Goal: Transaction & Acquisition: Purchase product/service

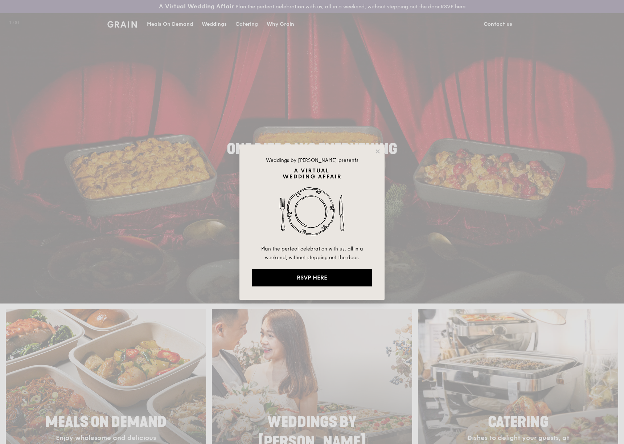
click at [398, 151] on div "Weddings by [PERSON_NAME] presents Plan the perfect celebration with us, all in…" at bounding box center [312, 222] width 624 height 444
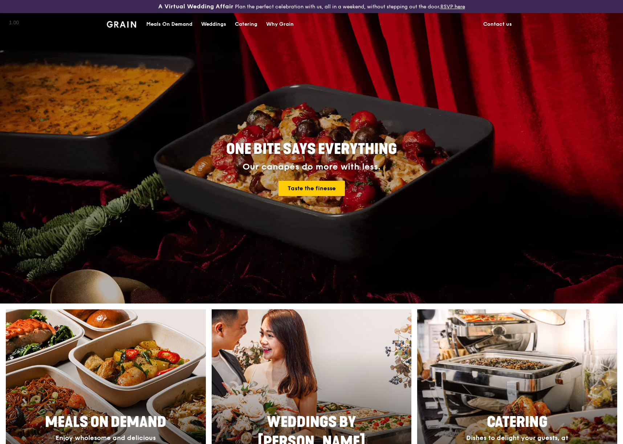
click at [384, 151] on span "ONE BITE SAYS EVERYTHING" at bounding box center [311, 148] width 171 height 17
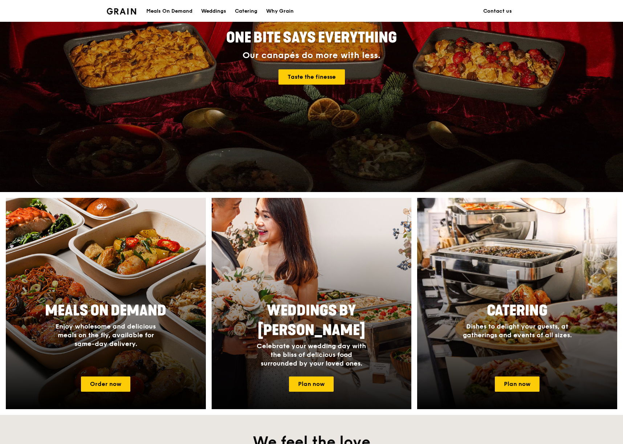
scroll to position [114, 0]
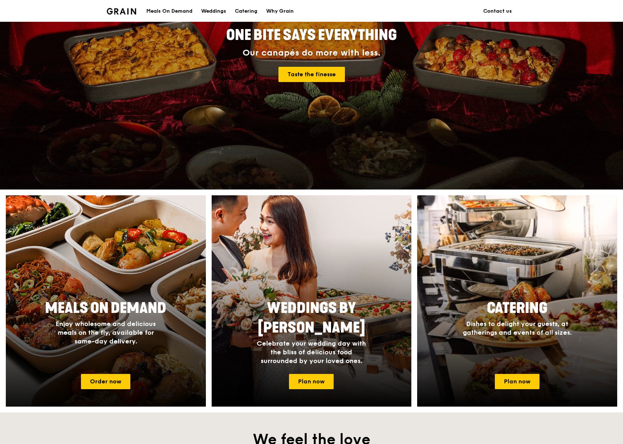
click at [130, 339] on span "Enjoy wholesome and delicious meals on the fly, available for same-day delivery." at bounding box center [106, 332] width 100 height 25
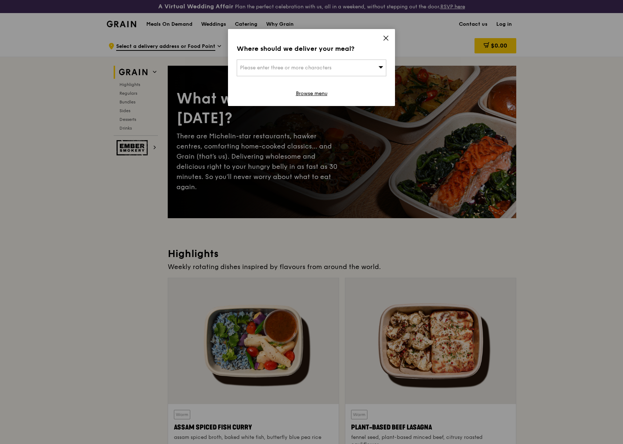
click at [367, 68] on div "Please enter three or more characters" at bounding box center [312, 68] width 150 height 17
click at [385, 35] on icon at bounding box center [386, 38] width 7 height 7
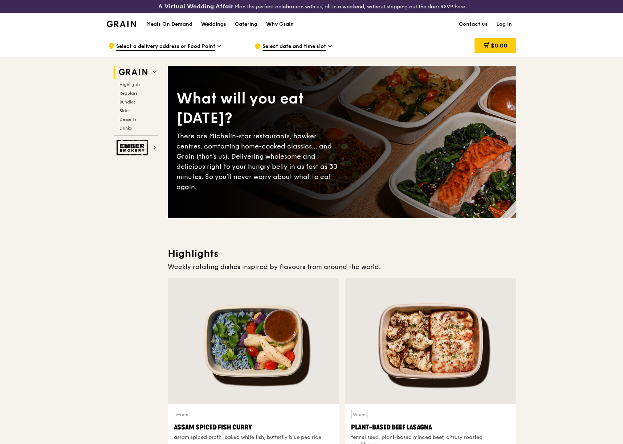
click at [187, 47] on span "Select a delivery address or Food Point" at bounding box center [165, 47] width 99 height 8
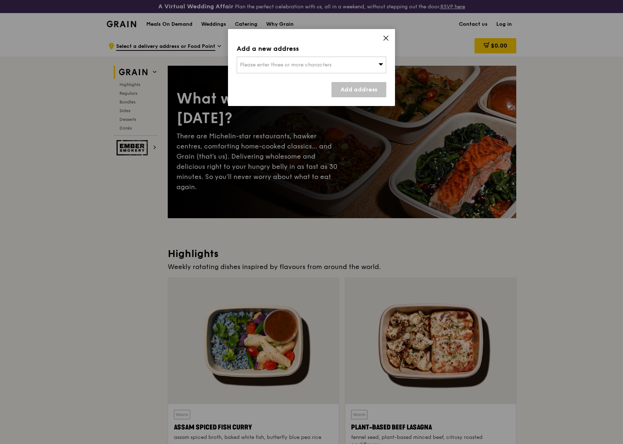
click at [267, 63] on span "Please enter three or more characters" at bounding box center [285, 65] width 91 height 6
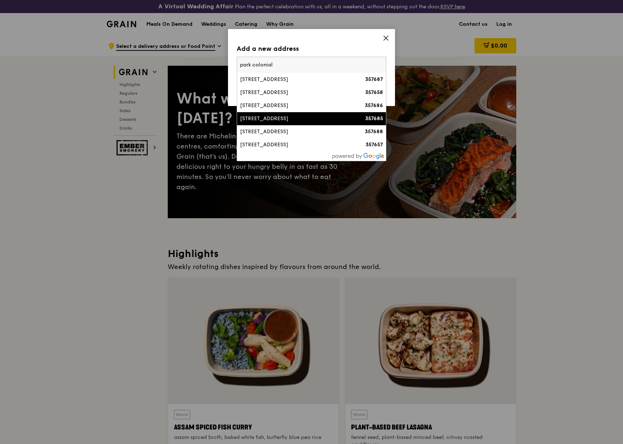
type input "park colonial"
click at [284, 120] on div "[STREET_ADDRESS]" at bounding box center [293, 118] width 107 height 7
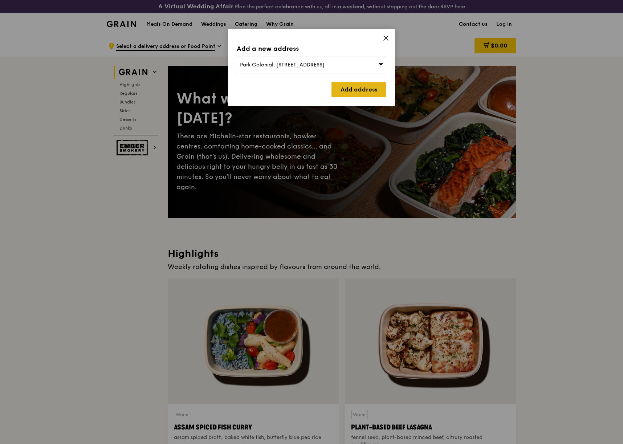
click at [341, 87] on link "Add address" at bounding box center [358, 89] width 55 height 15
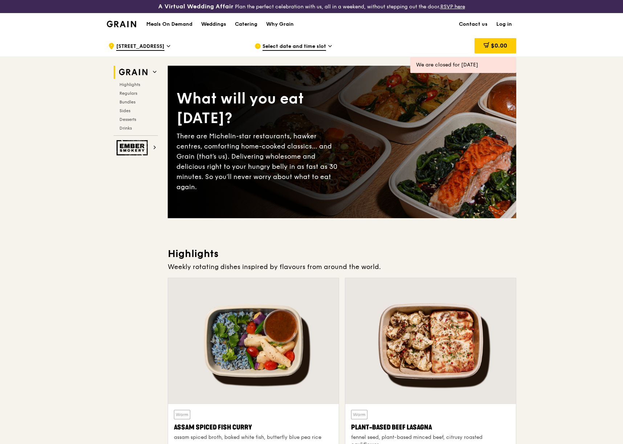
click at [313, 50] on span "Select date and time slot" at bounding box center [294, 47] width 64 height 8
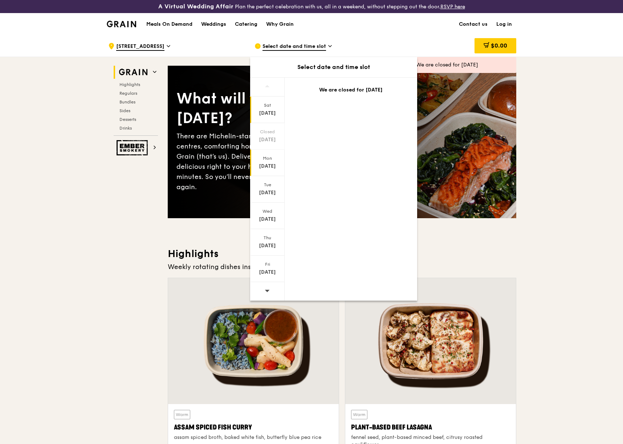
click at [267, 159] on div "Mon" at bounding box center [267, 158] width 32 height 6
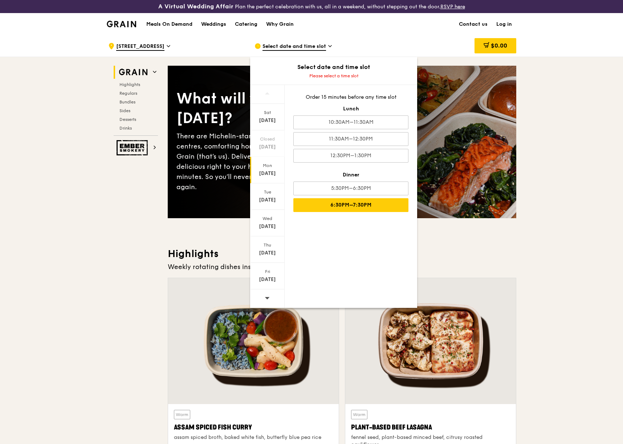
click at [376, 203] on div "6:30PM–7:30PM" at bounding box center [350, 205] width 115 height 14
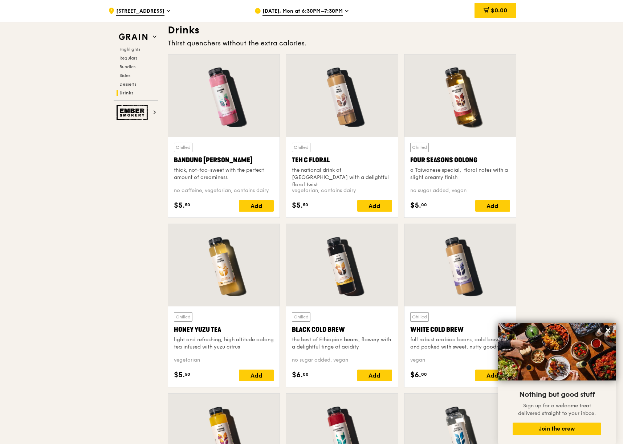
scroll to position [2907, 0]
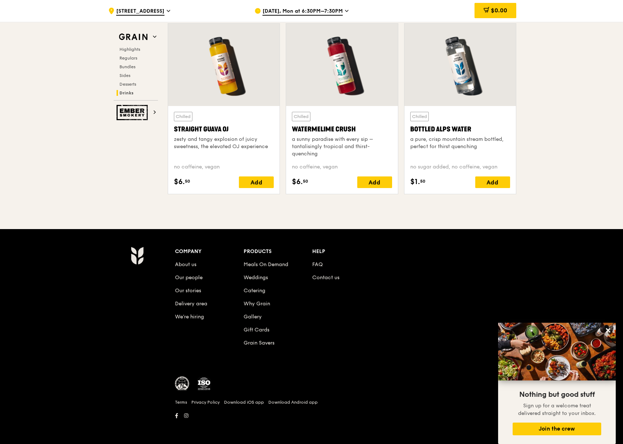
click at [316, 260] on li "FAQ" at bounding box center [346, 263] width 69 height 13
click at [316, 262] on link "FAQ" at bounding box center [317, 264] width 11 height 6
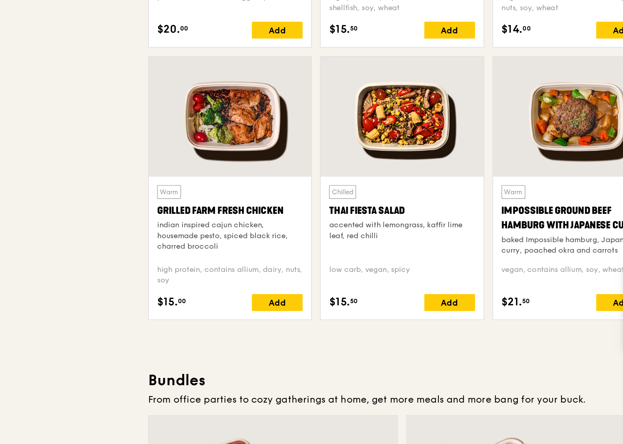
scroll to position [701, 0]
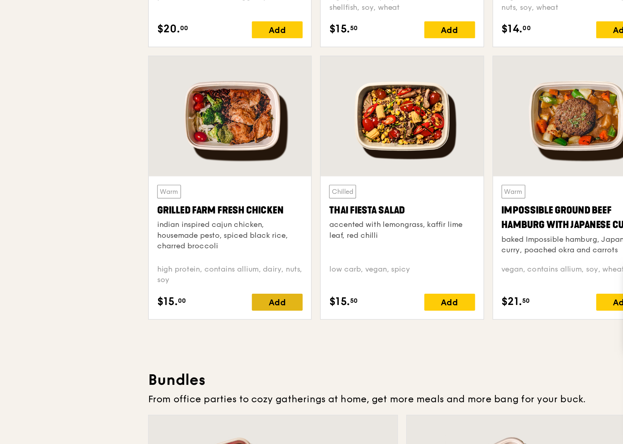
click at [250, 347] on div "Add" at bounding box center [256, 346] width 35 height 12
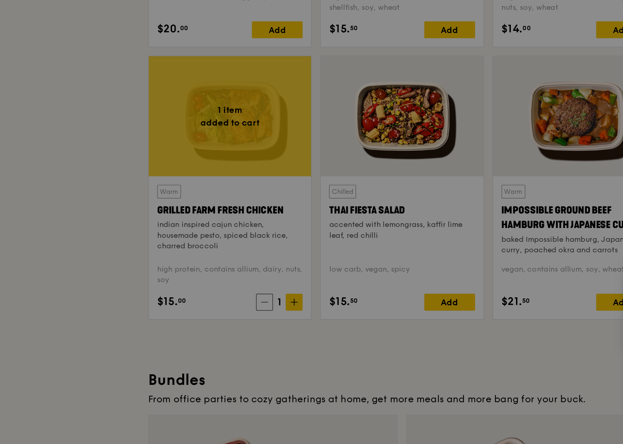
scroll to position [701, 0]
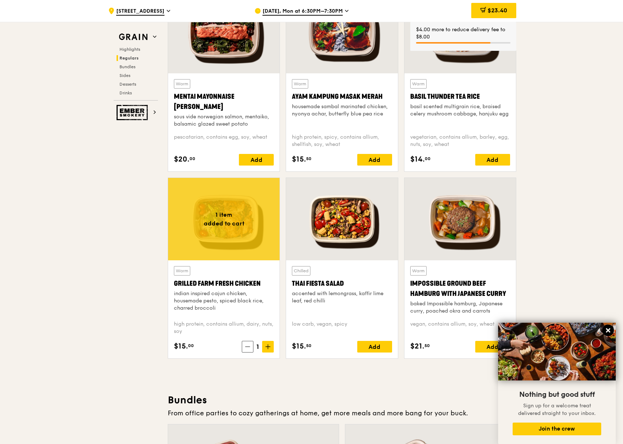
click at [607, 335] on button at bounding box center [608, 330] width 12 height 12
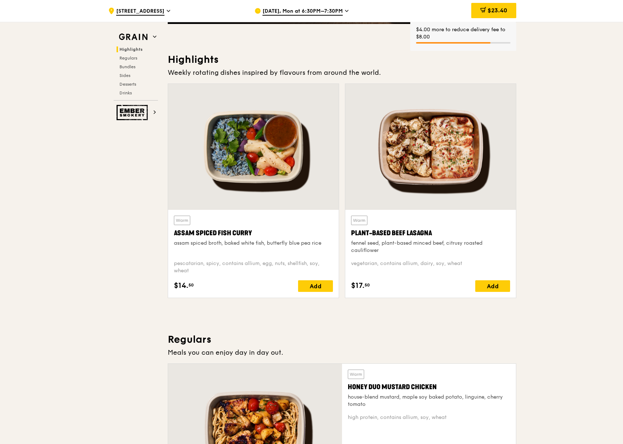
scroll to position [0, 0]
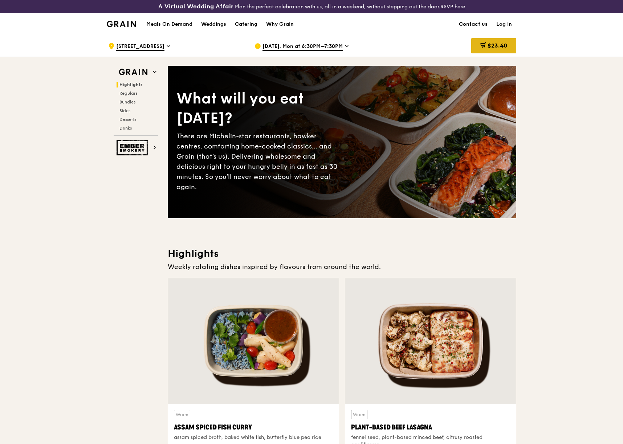
click at [494, 43] on span "$23.40" at bounding box center [497, 45] width 20 height 7
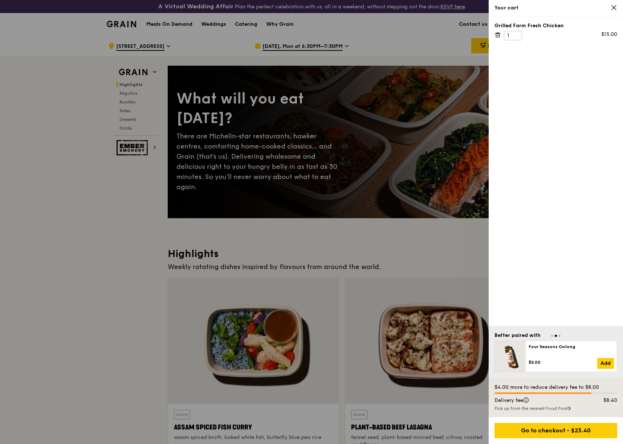
click at [547, 409] on div "Pick up from the nearest Food Point" at bounding box center [555, 408] width 123 height 6
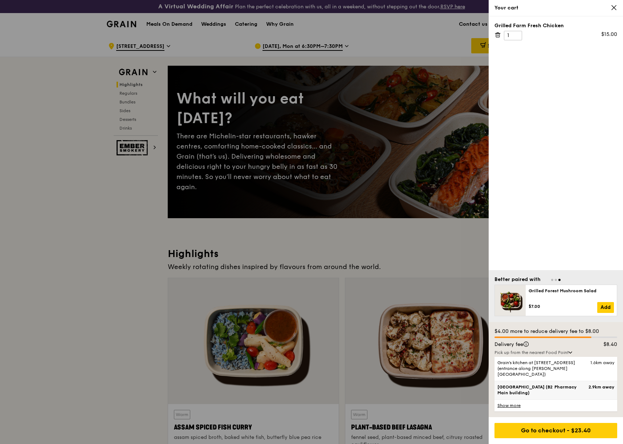
click at [546, 392] on span "[GEOGRAPHIC_DATA] (B2 Pharmacy Main building)" at bounding box center [541, 390] width 88 height 12
click at [0, 0] on input "[GEOGRAPHIC_DATA] (B2 Pharmacy Main building) 2.9km away" at bounding box center [0, 0] width 0 height 0
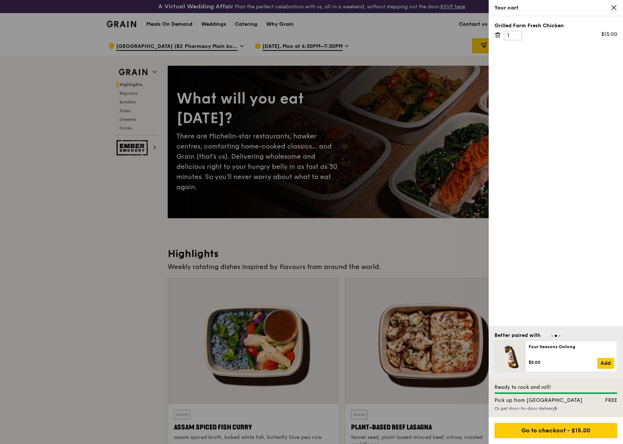
click at [398, 288] on div at bounding box center [311, 222] width 623 height 444
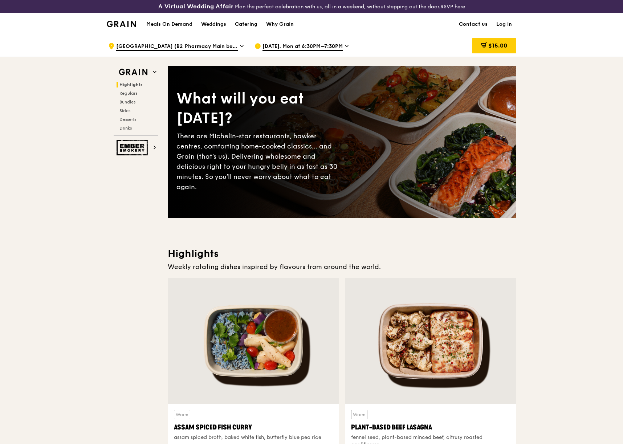
click at [230, 46] on span "[GEOGRAPHIC_DATA] (B2 Pharmacy Main building)" at bounding box center [177, 47] width 122 height 8
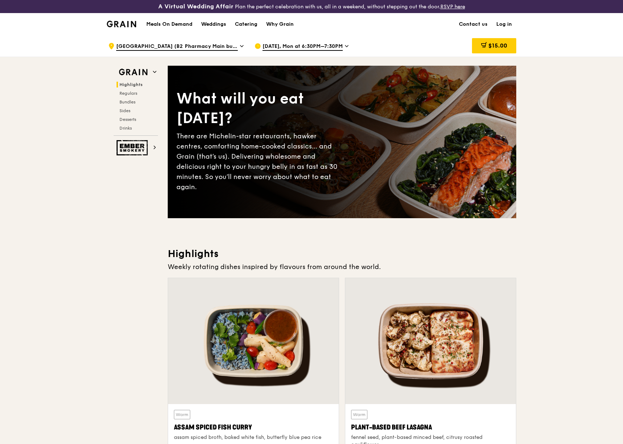
click at [306, 45] on span "[DATE], Mon at 6:30PM–7:30PM" at bounding box center [302, 47] width 80 height 8
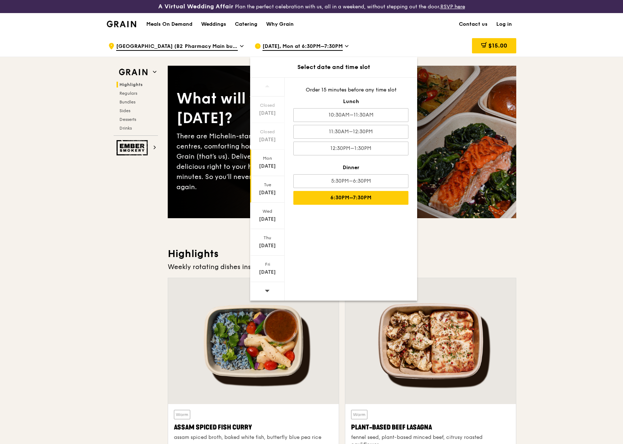
click at [270, 188] on div "[DATE]" at bounding box center [267, 189] width 34 height 26
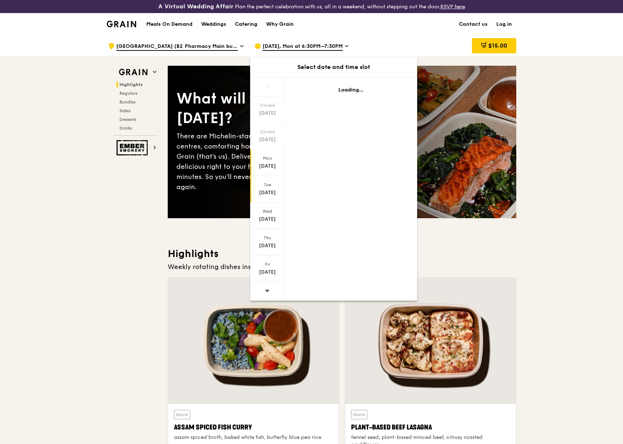
click at [266, 158] on div "Mon" at bounding box center [267, 158] width 32 height 6
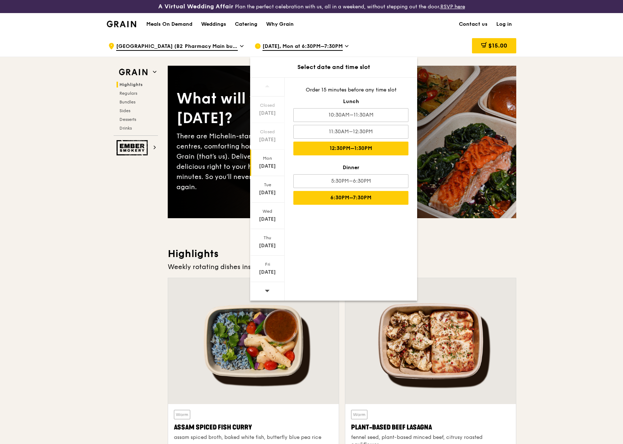
click at [377, 147] on div "12:30PM–1:30PM" at bounding box center [350, 149] width 115 height 14
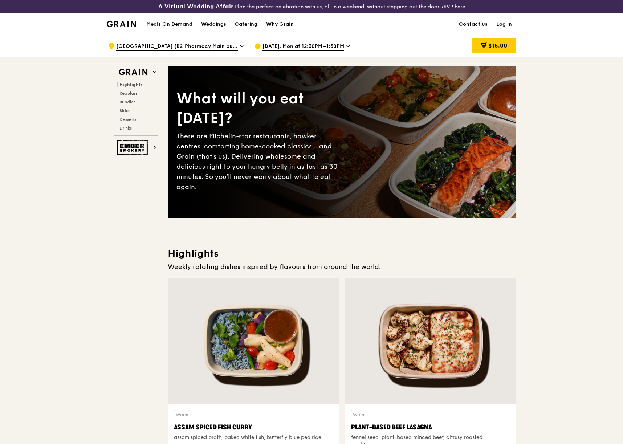
click at [176, 47] on span "[GEOGRAPHIC_DATA] (B2 Pharmacy Main building)" at bounding box center [177, 47] width 122 height 8
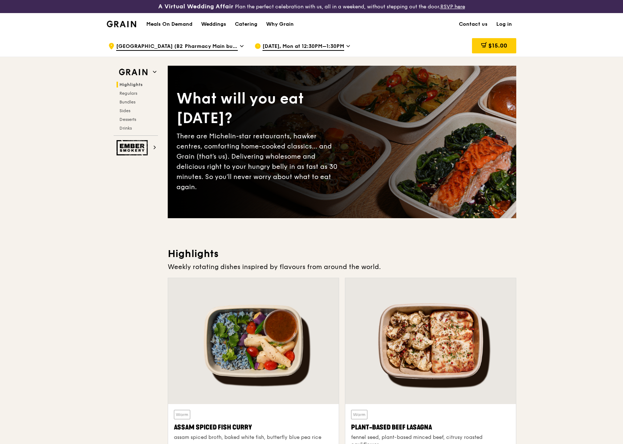
click at [297, 49] on span "[DATE], Mon at 12:30PM–1:30PM" at bounding box center [303, 47] width 82 height 8
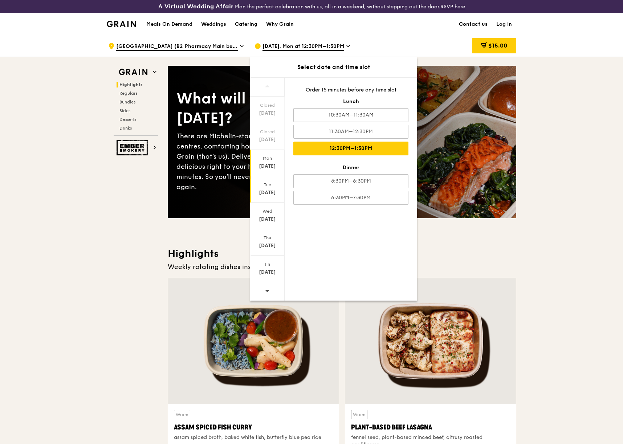
click at [273, 193] on div "[DATE]" at bounding box center [267, 192] width 32 height 7
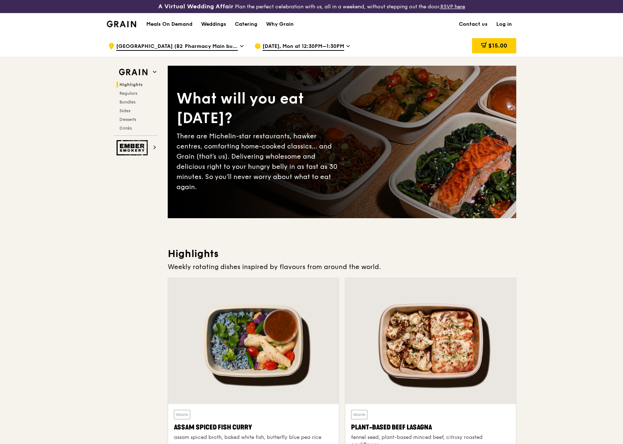
click at [306, 48] on span "[DATE], Mon at 12:30PM–1:30PM" at bounding box center [303, 47] width 82 height 8
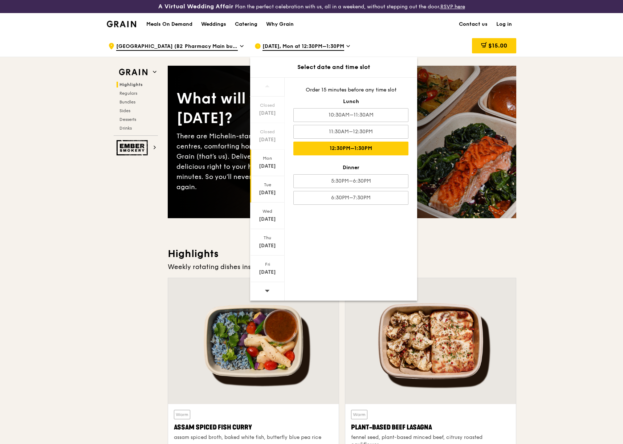
click at [268, 193] on div "[DATE]" at bounding box center [267, 192] width 32 height 7
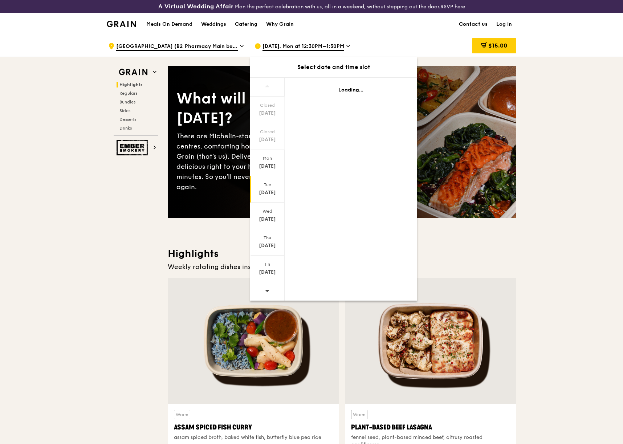
click at [319, 43] on span "[DATE], Mon at 12:30PM–1:30PM" at bounding box center [303, 47] width 82 height 8
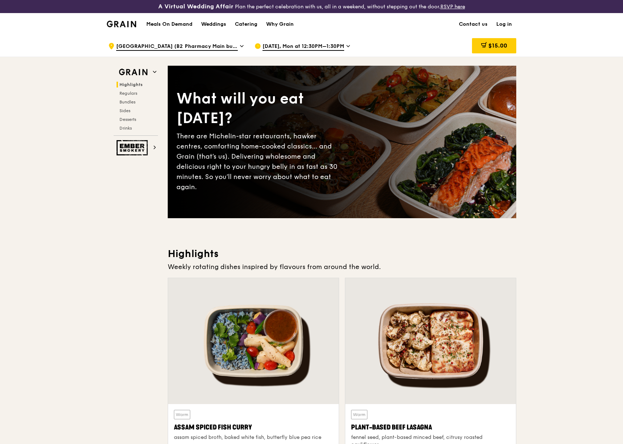
click at [351, 45] on div "[DATE], Mon at 12:30PM–1:30PM" at bounding box center [321, 46] width 135 height 22
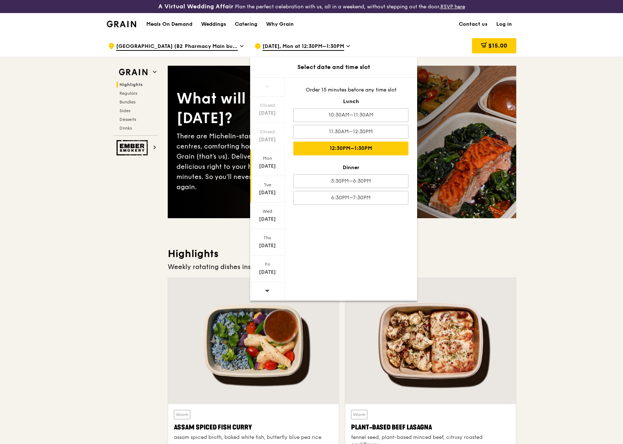
click at [268, 188] on div "[DATE]" at bounding box center [267, 189] width 34 height 26
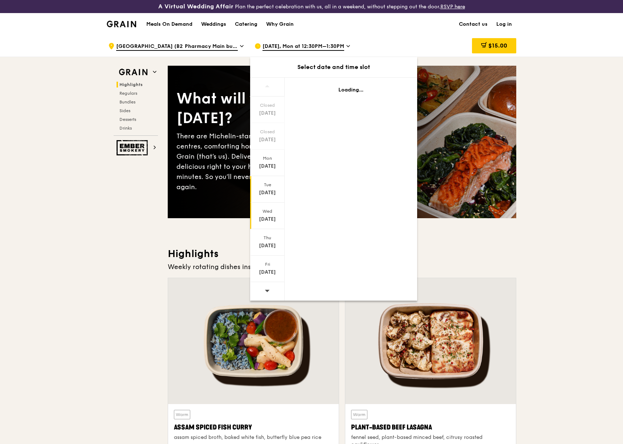
click at [274, 214] on div "Wed" at bounding box center [267, 211] width 32 height 6
click at [271, 195] on div "[DATE]" at bounding box center [267, 192] width 32 height 7
click at [266, 170] on div "[DATE]" at bounding box center [267, 163] width 34 height 26
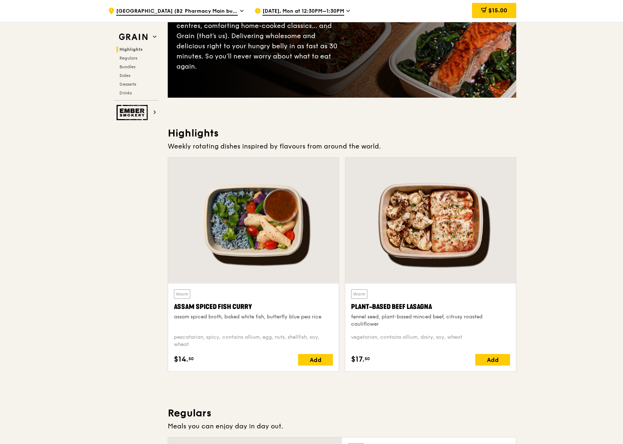
scroll to position [126, 0]
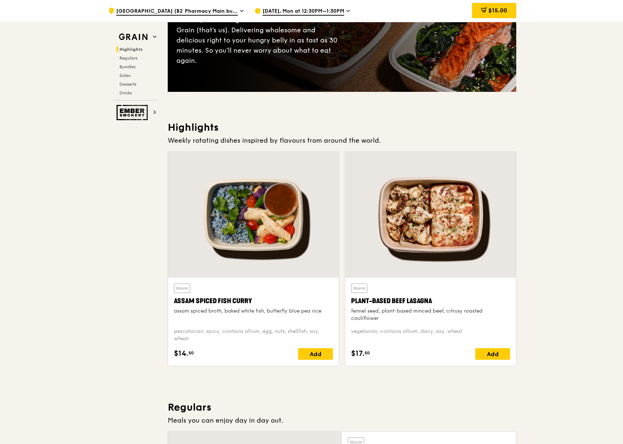
click at [264, 257] on div at bounding box center [253, 215] width 171 height 126
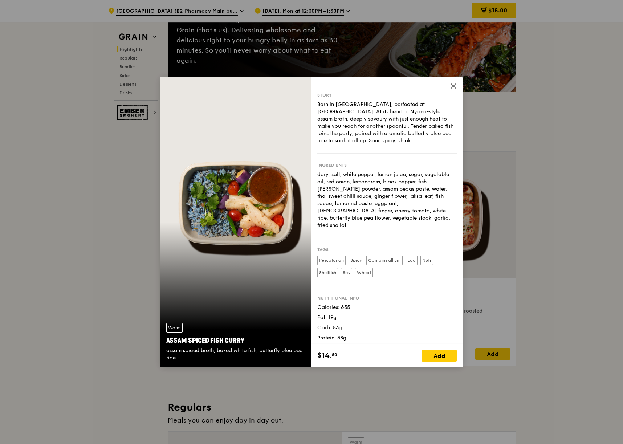
click at [450, 78] on div "Story Born in [GEOGRAPHIC_DATA], perfected at [GEOGRAPHIC_DATA]. At its heart: …" at bounding box center [386, 210] width 151 height 267
click at [452, 86] on icon at bounding box center [453, 86] width 7 height 7
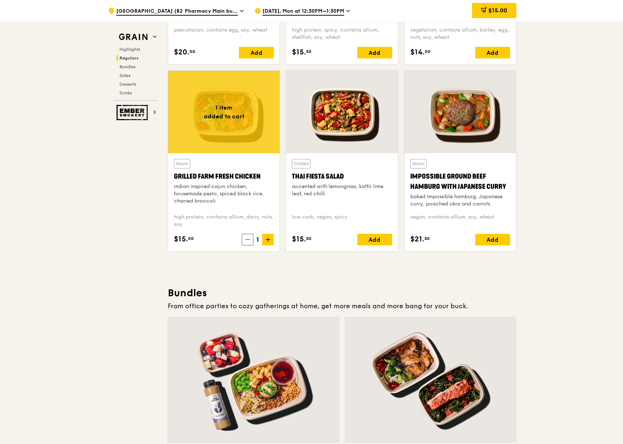
scroll to position [811, 0]
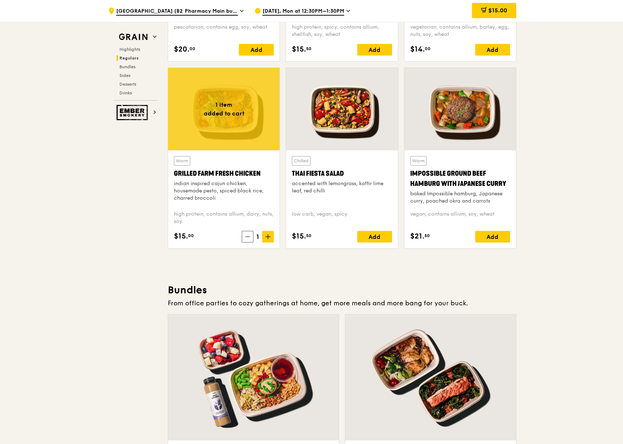
click at [220, 100] on div at bounding box center [223, 109] width 111 height 82
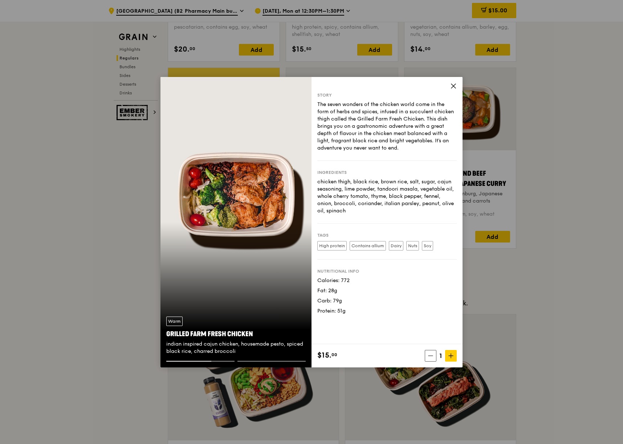
click at [453, 83] on icon at bounding box center [453, 86] width 7 height 7
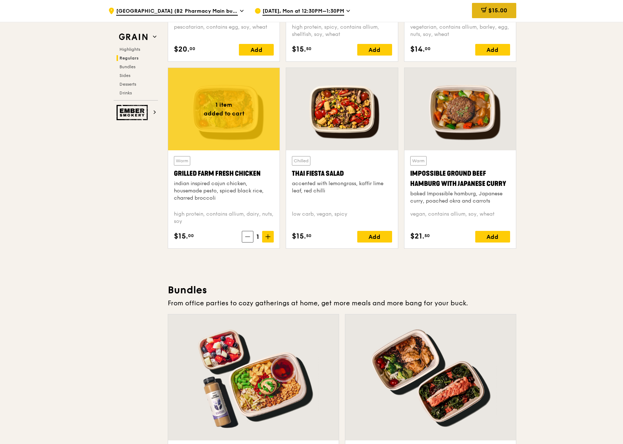
click at [490, 12] on span "$15.00" at bounding box center [497, 10] width 19 height 7
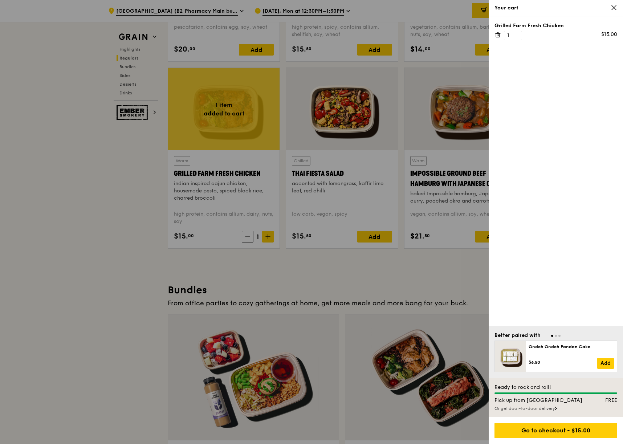
click at [497, 32] on icon at bounding box center [497, 35] width 7 height 7
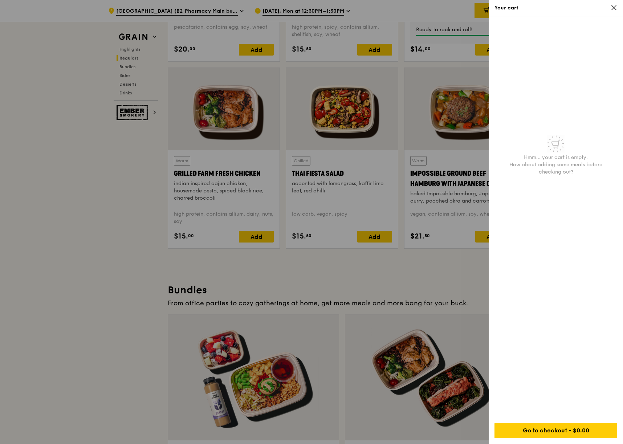
click at [274, 79] on div at bounding box center [311, 222] width 623 height 444
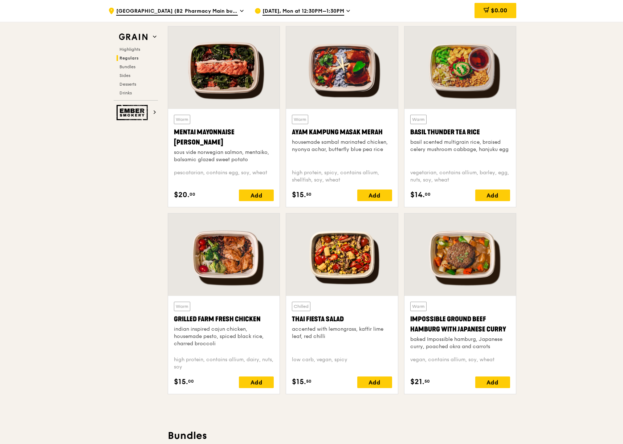
scroll to position [632, 0]
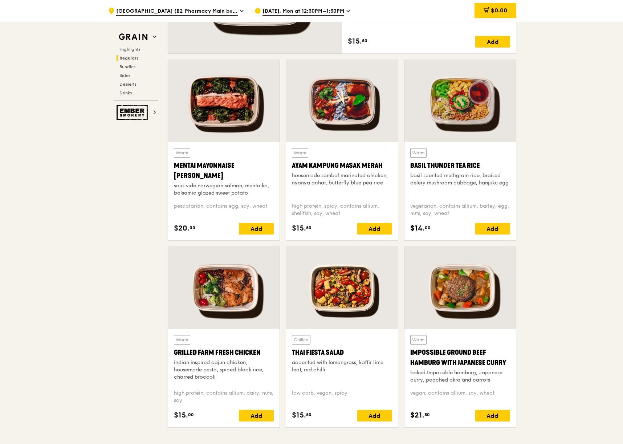
click at [199, 105] on div at bounding box center [223, 101] width 111 height 82
